Goal: Information Seeking & Learning: Learn about a topic

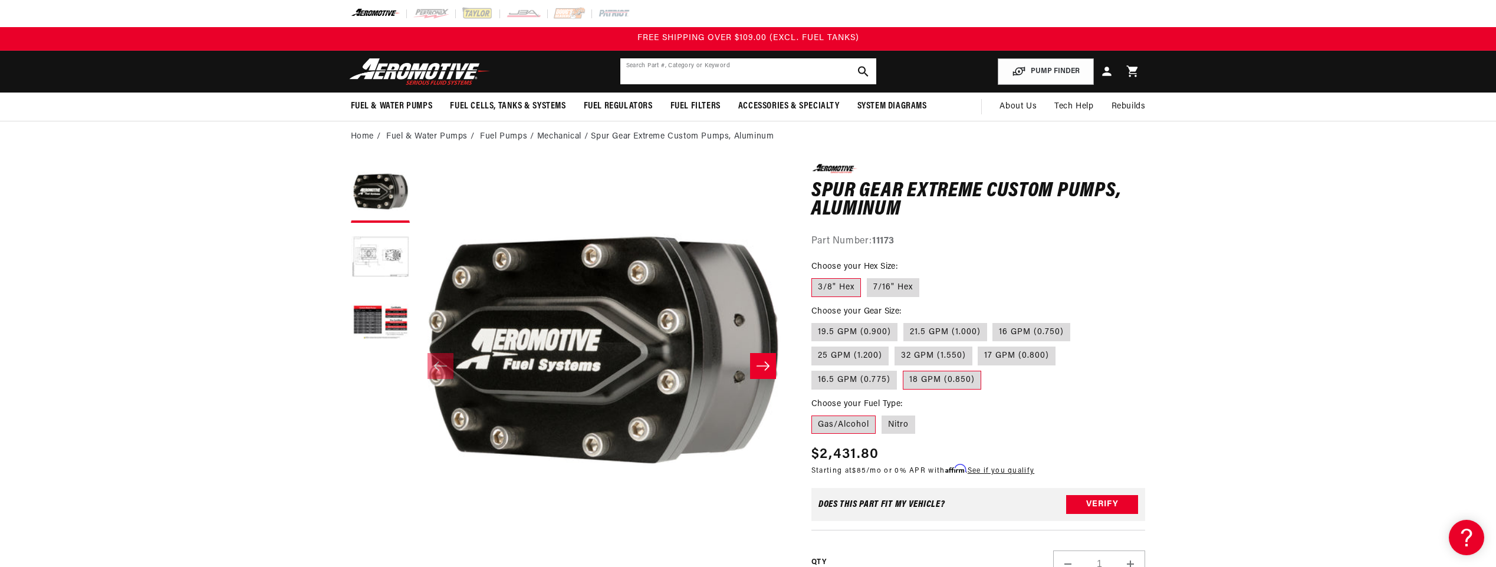
click at [647, 75] on input "text" at bounding box center [748, 71] width 256 height 26
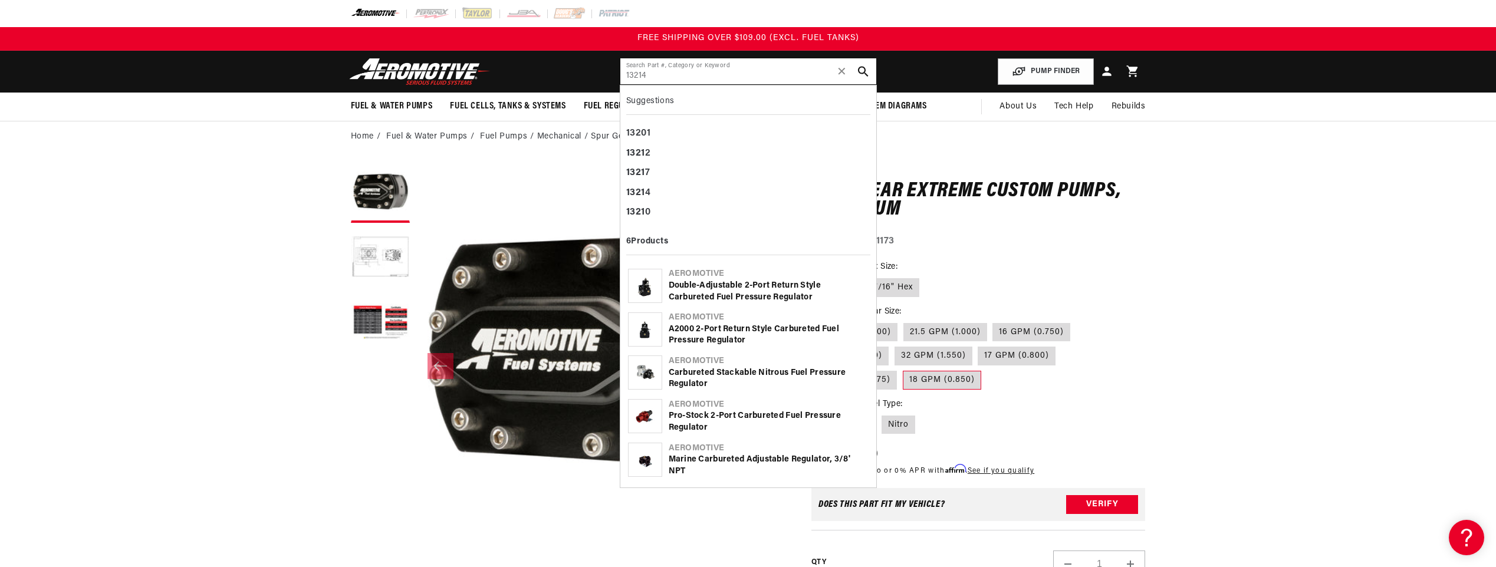
type input "13214"
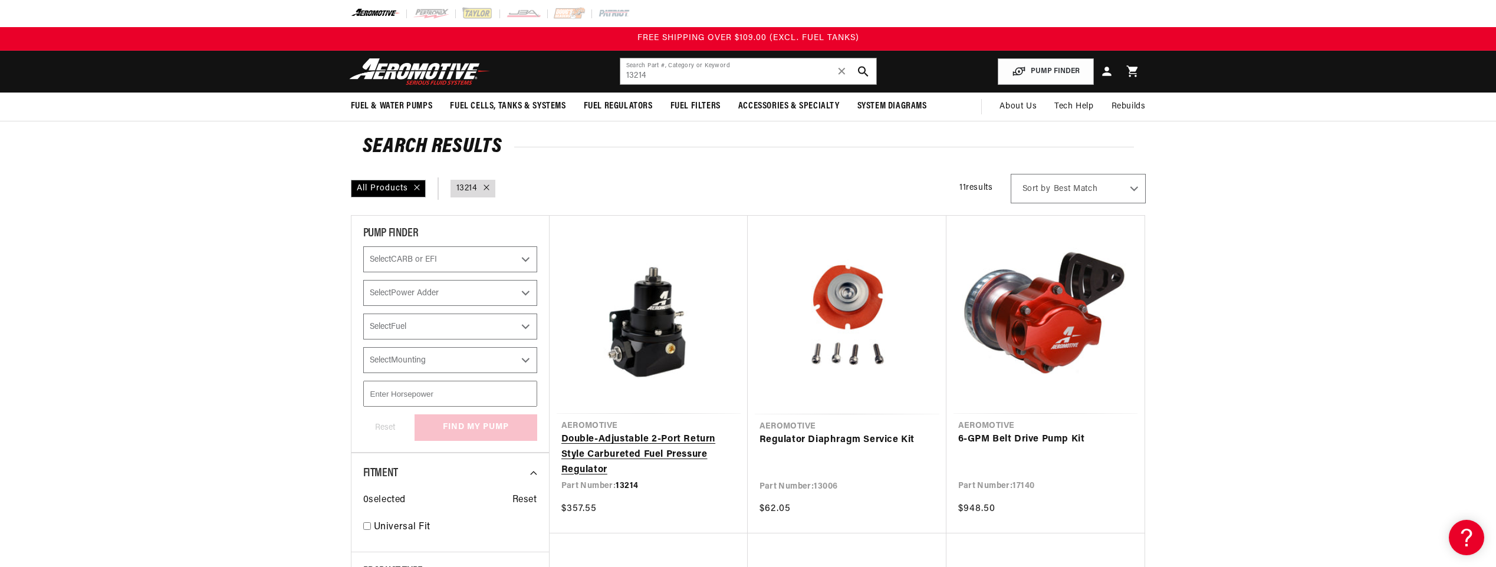
click at [638, 439] on link "Double-Adjustable 2-Port Return Style Carbureted Fuel Pressure Regulator" at bounding box center [648, 454] width 175 height 45
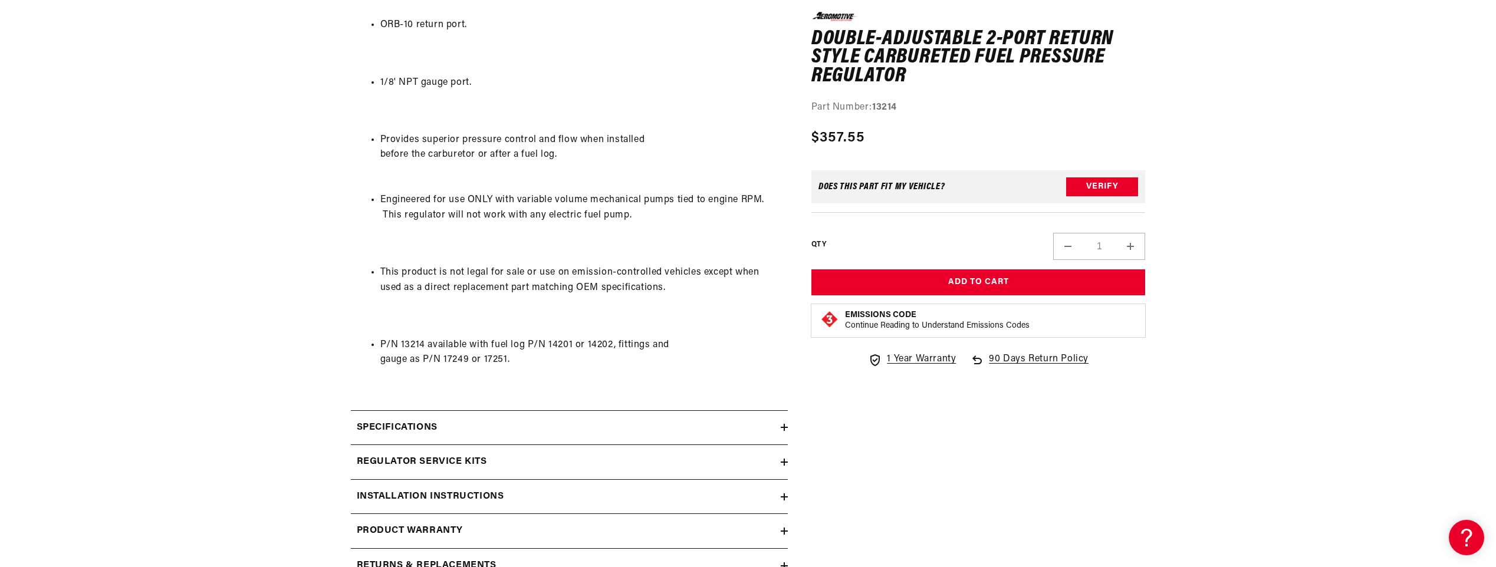
scroll to position [826, 0]
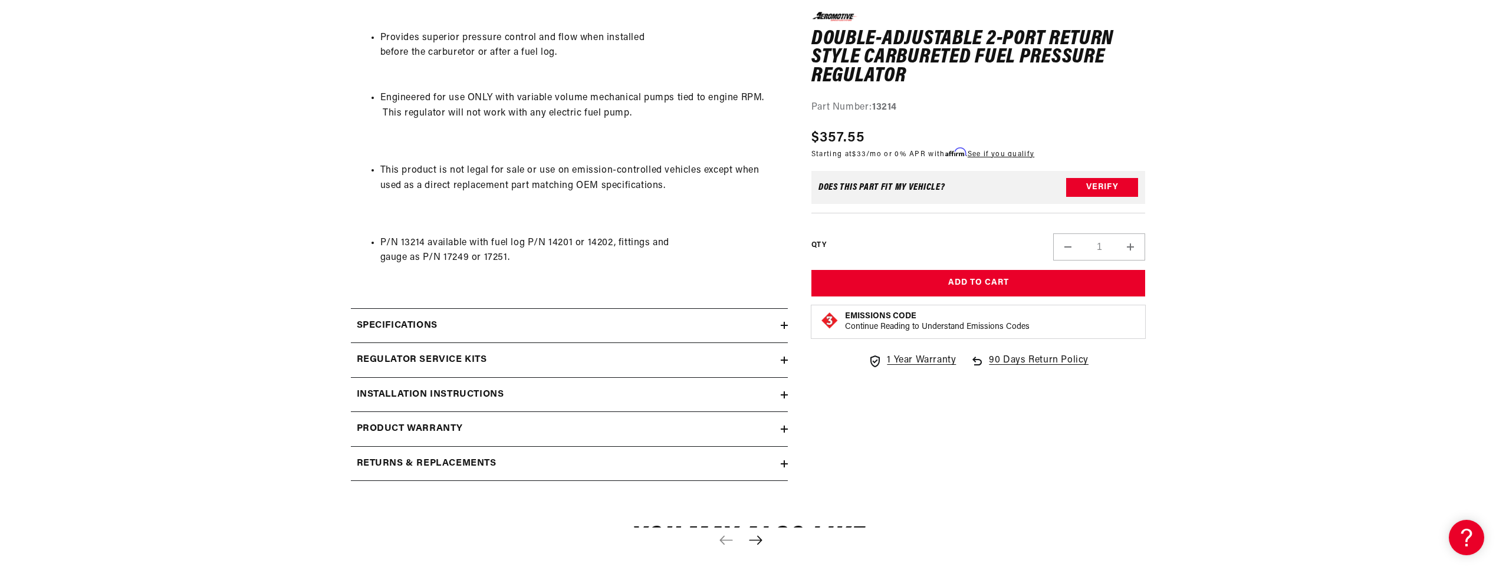
click at [454, 330] on div "Specifications" at bounding box center [566, 325] width 430 height 15
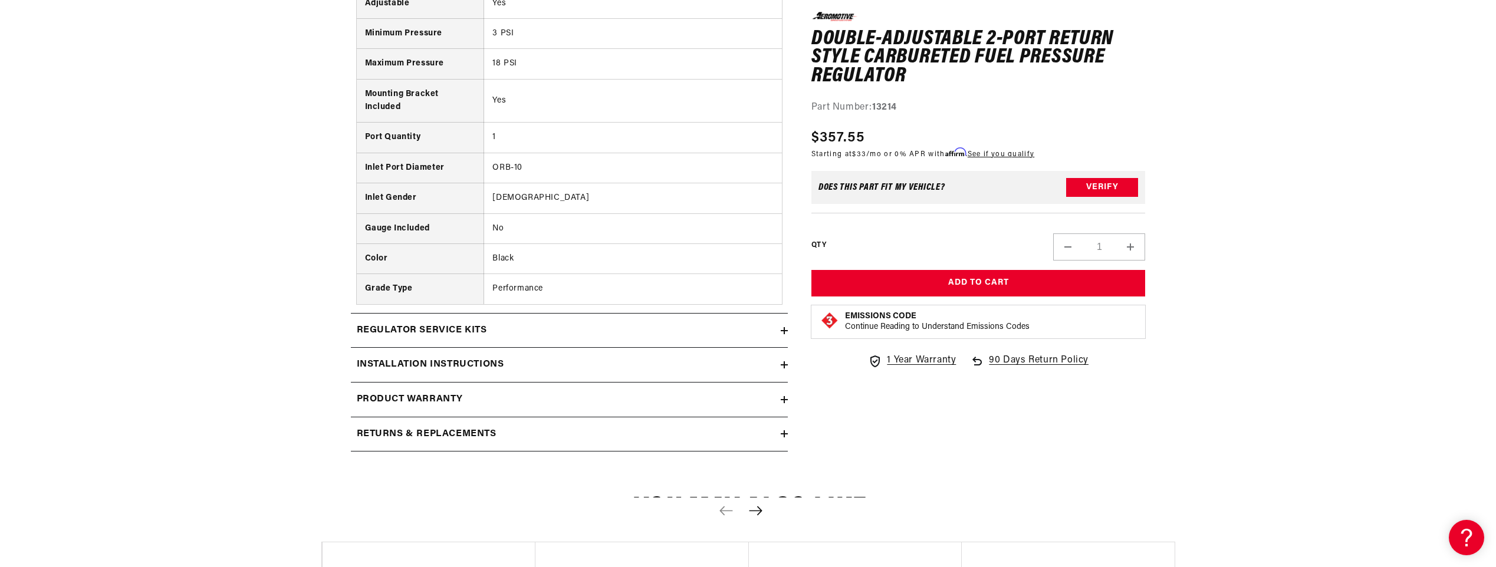
scroll to position [1297, 0]
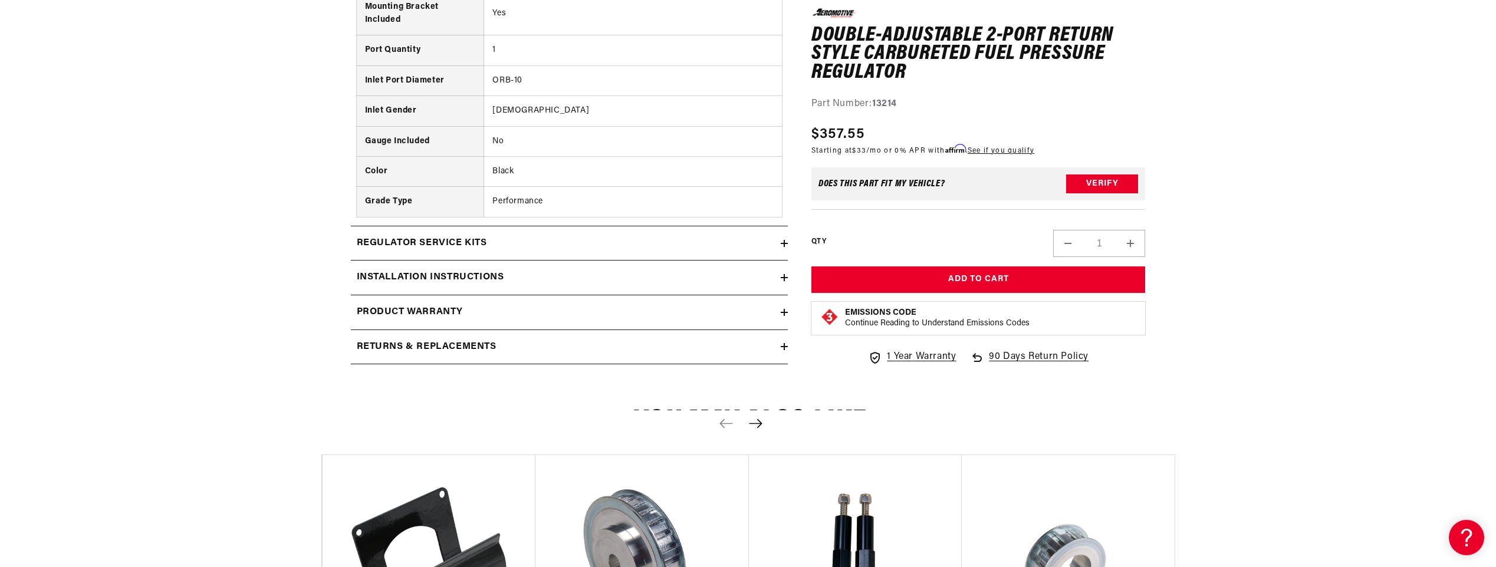
click at [447, 244] on h2 "Regulator Service Kits" at bounding box center [422, 243] width 130 height 15
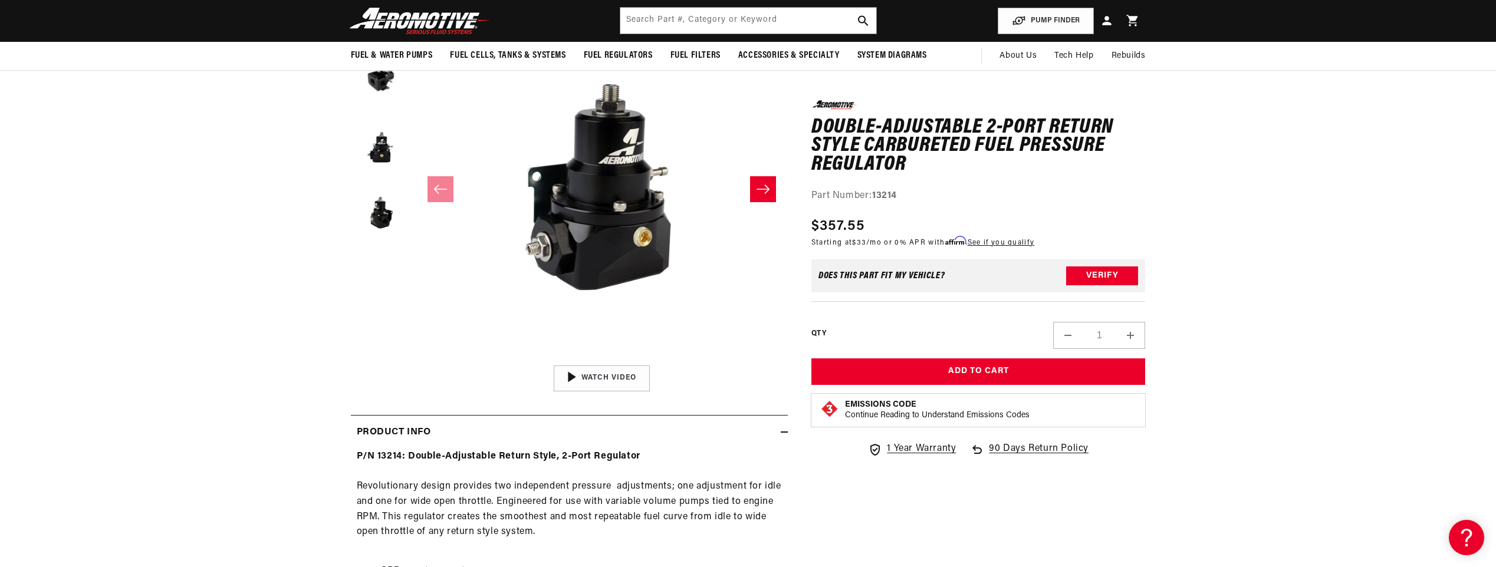
scroll to position [0, 0]
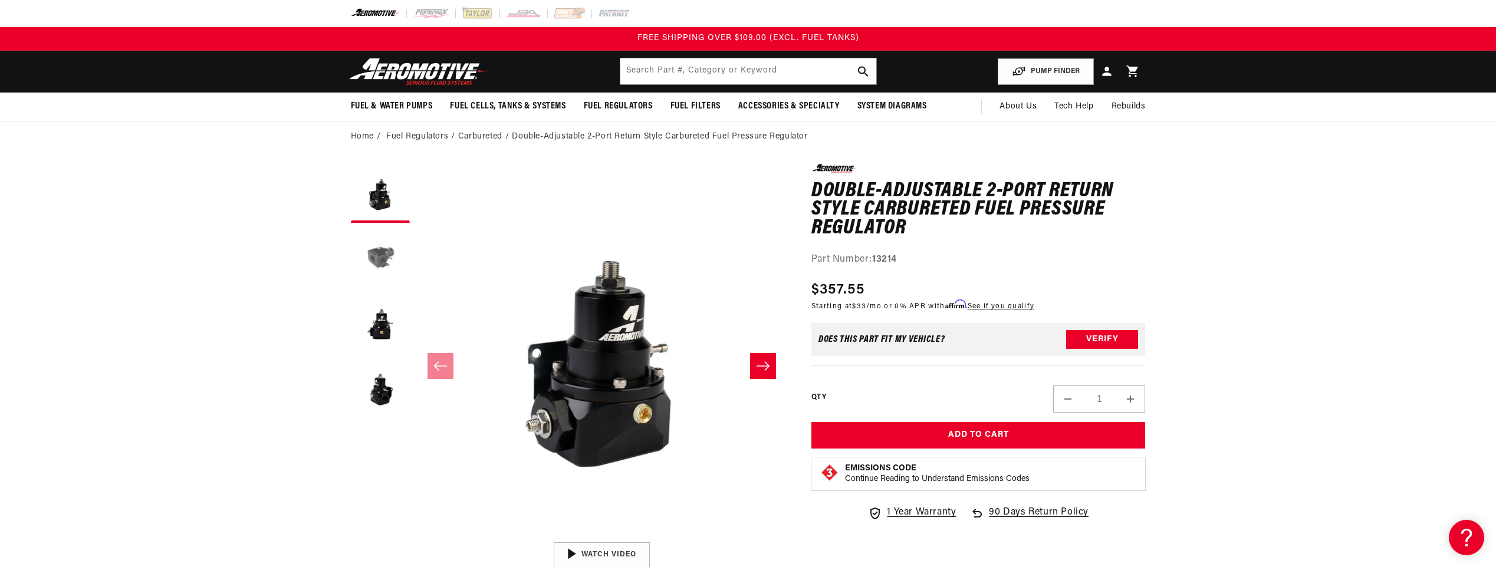
click at [383, 261] on button "Load image 2 in gallery view" at bounding box center [380, 258] width 59 height 59
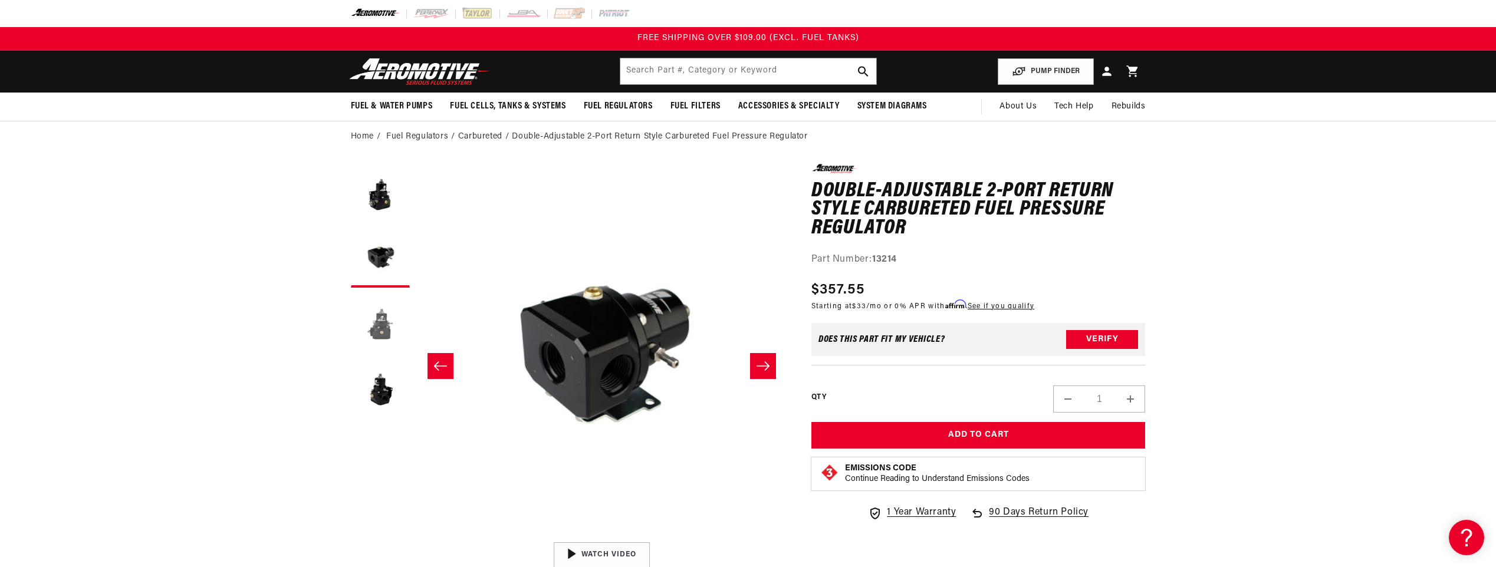
click at [370, 325] on button "Load image 3 in gallery view" at bounding box center [380, 323] width 59 height 59
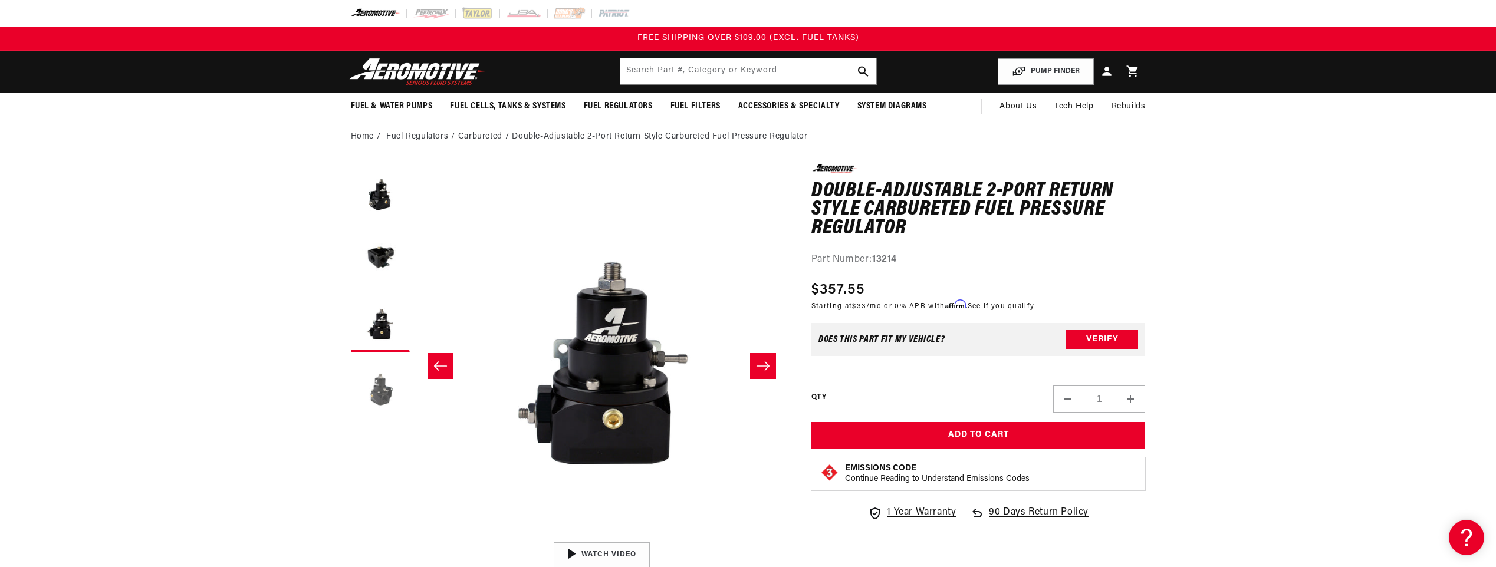
click at [374, 383] on button "Load image 4 in gallery view" at bounding box center [380, 388] width 59 height 59
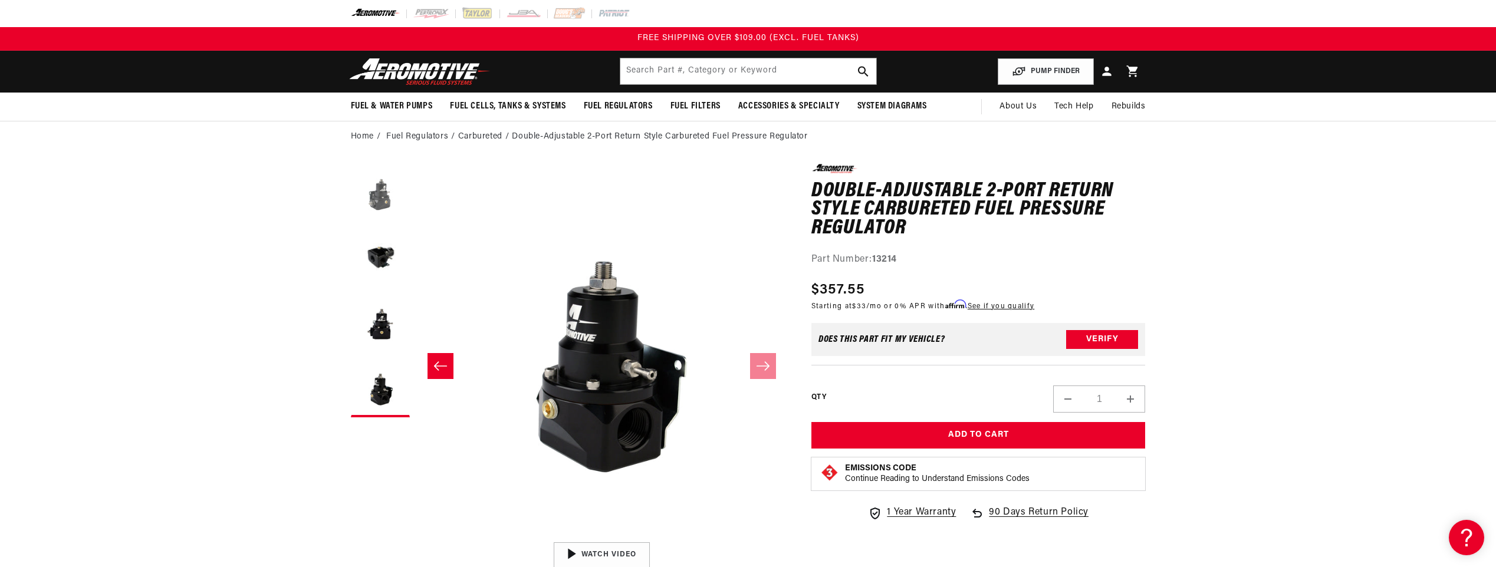
click at [374, 198] on button "Load image 1 in gallery view" at bounding box center [380, 193] width 59 height 59
